Goal: Transaction & Acquisition: Purchase product/service

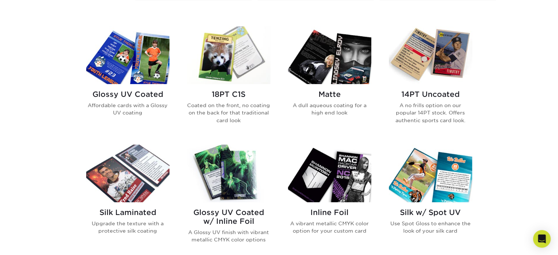
scroll to position [309, 0]
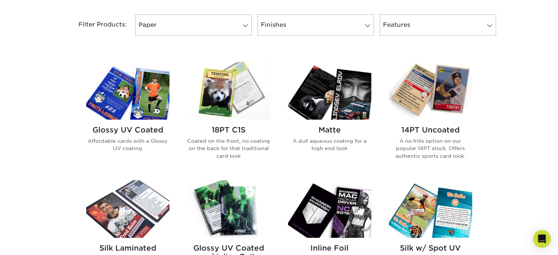
click at [441, 119] on img at bounding box center [430, 91] width 83 height 58
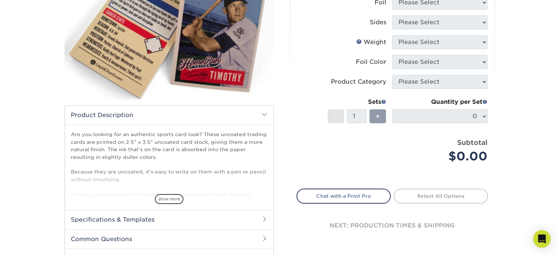
scroll to position [120, 0]
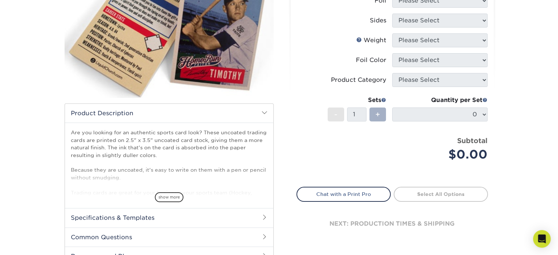
click at [380, 114] on div "+" at bounding box center [377, 114] width 17 height 14
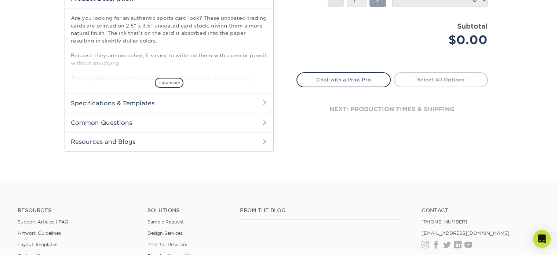
scroll to position [234, 0]
click at [224, 120] on h2 "Common Questions" at bounding box center [169, 122] width 208 height 19
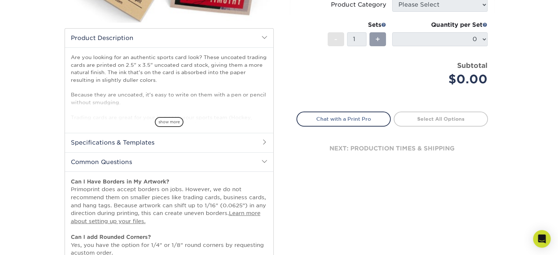
scroll to position [194, 0]
click at [169, 122] on span "show more" at bounding box center [169, 123] width 29 height 10
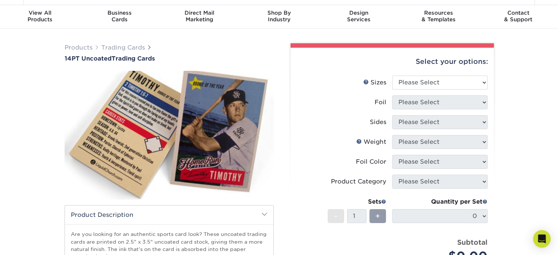
scroll to position [18, 0]
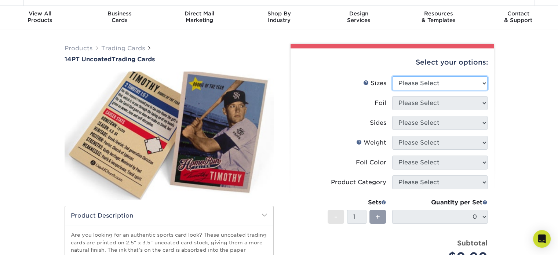
click at [461, 77] on select "Please Select 2.5" x 3.5"" at bounding box center [439, 83] width 95 height 14
select select "2.50x3.50"
click at [392, 76] on select "Please Select 2.5" x 3.5"" at bounding box center [439, 83] width 95 height 14
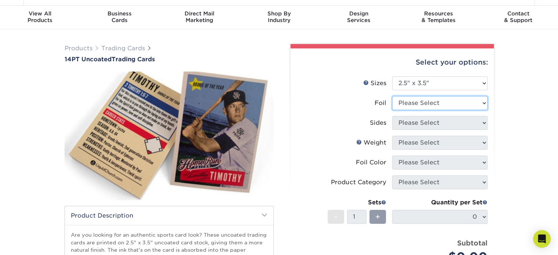
click at [437, 103] on select "Please Select Yes No" at bounding box center [439, 103] width 95 height 14
select select "0"
click at [392, 96] on select "Please Select Yes No" at bounding box center [439, 103] width 95 height 14
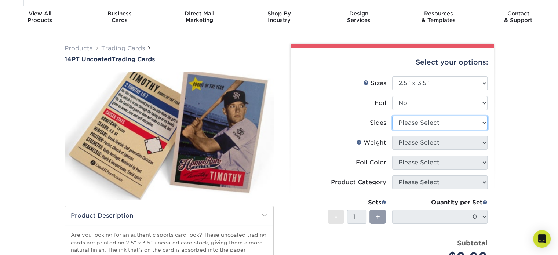
click at [425, 125] on select "Please Select Print Both Sides Print Front Only" at bounding box center [439, 123] width 95 height 14
select select "13abbda7-1d64-4f25-8bb2-c179b224825d"
click at [392, 116] on select "Please Select Print Both Sides Print Front Only" at bounding box center [439, 123] width 95 height 14
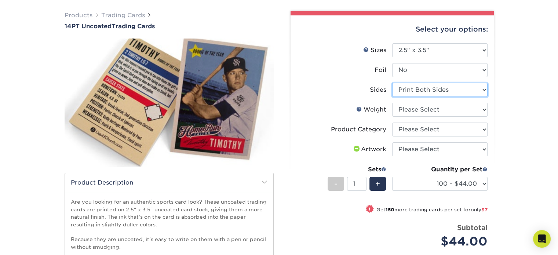
scroll to position [50, 0]
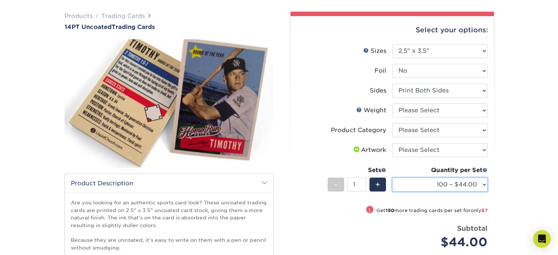
click at [439, 179] on select "100 – $44.00 250 – $51.00 500 – $54.00 1000 – $78.00 2500 – $148.00 5000 – $198…" at bounding box center [439, 185] width 95 height 14
click at [531, 129] on div "Products Trading Cards 14PT Uncoated Trading Cards show more Templates" at bounding box center [279, 257] width 558 height 520
